Goal: Transaction & Acquisition: Purchase product/service

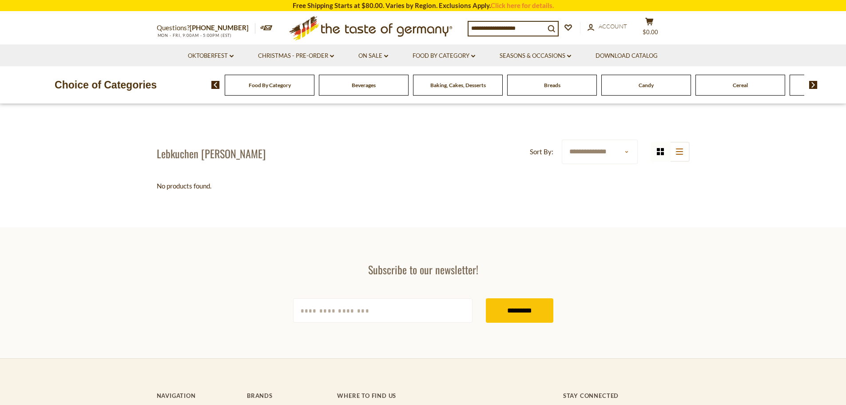
click at [342, 26] on icon ".st0{fill:#EDD300;} .st1{fill:#D33E21;}" at bounding box center [371, 28] width 166 height 32
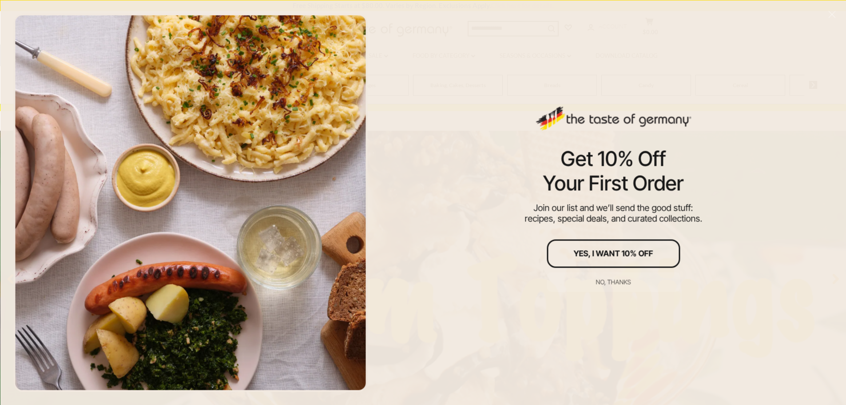
scroll to position [44, 0]
click at [619, 282] on div "No, thanks" at bounding box center [613, 281] width 35 height 6
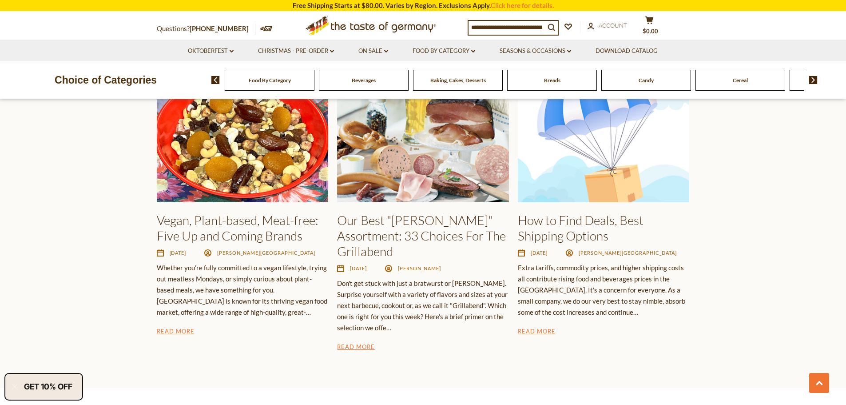
scroll to position [1066, 0]
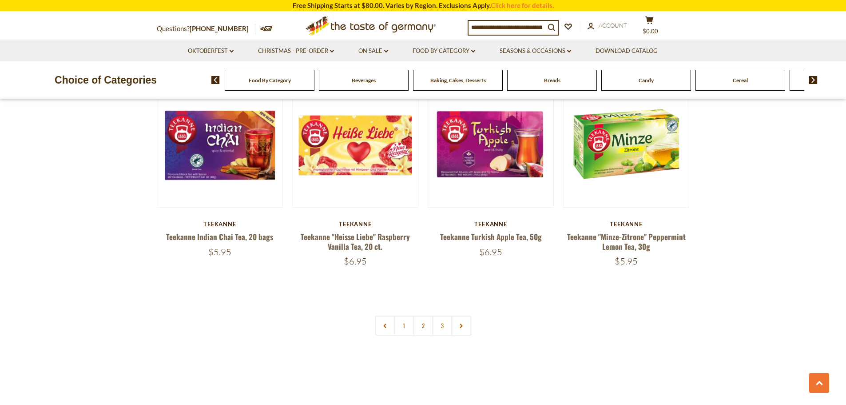
scroll to position [1821, 0]
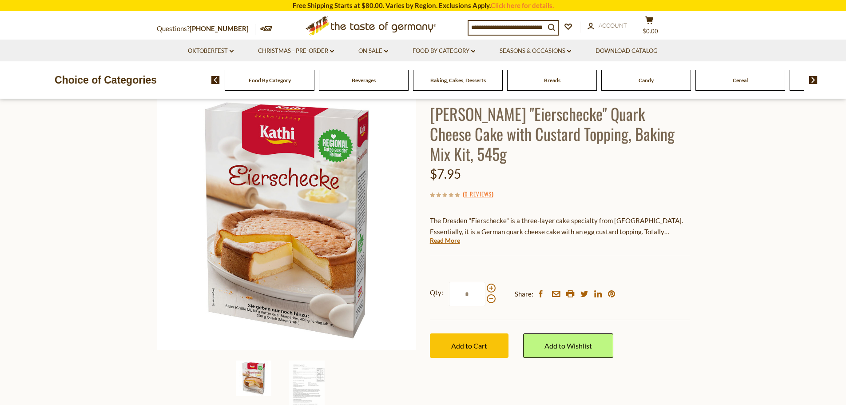
scroll to position [89, 0]
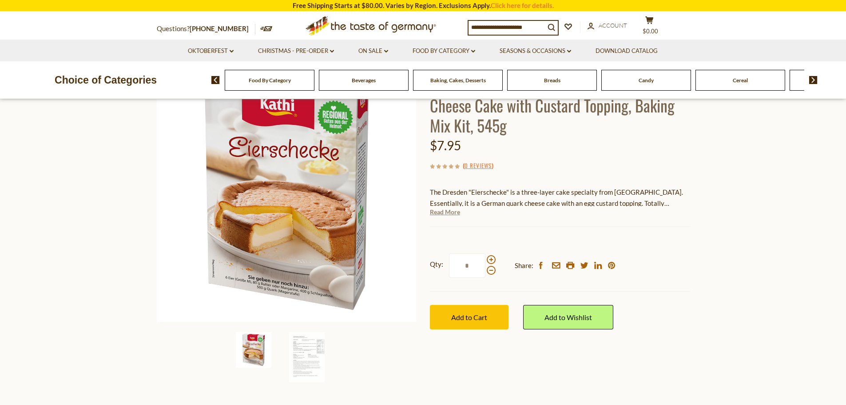
click at [441, 207] on link "Read More" at bounding box center [445, 211] width 30 height 9
